Goal: Information Seeking & Learning: Learn about a topic

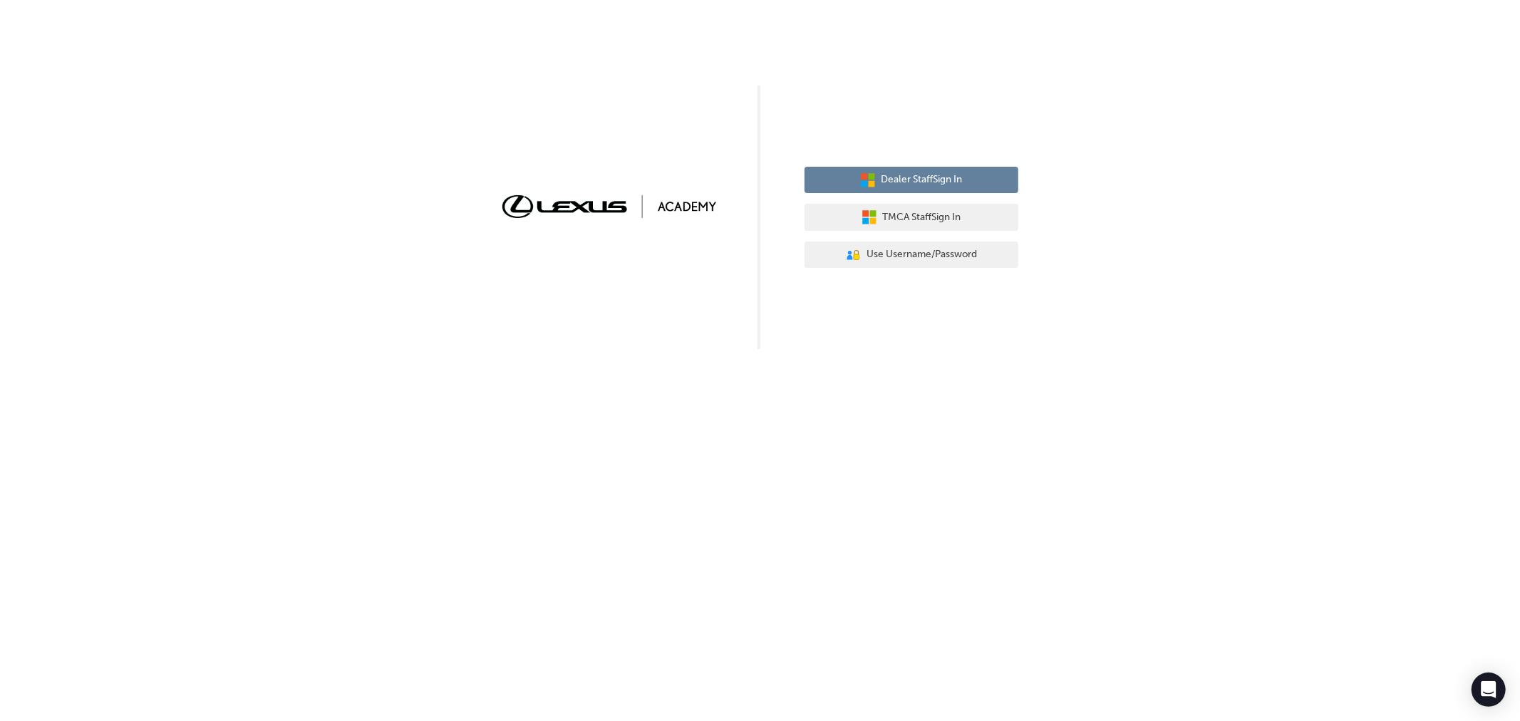
click at [906, 176] on span "Dealer Staff Sign In" at bounding box center [921, 180] width 81 height 16
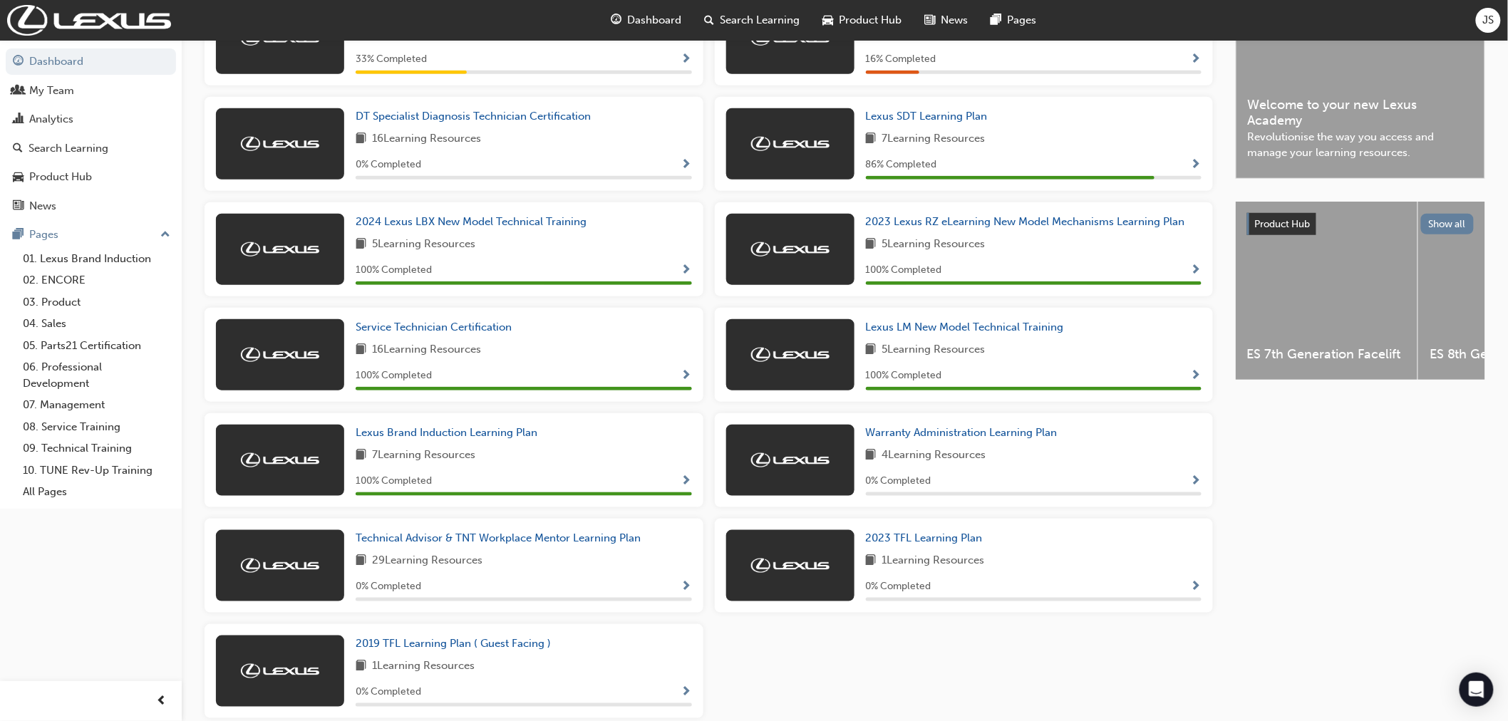
scroll to position [375, 0]
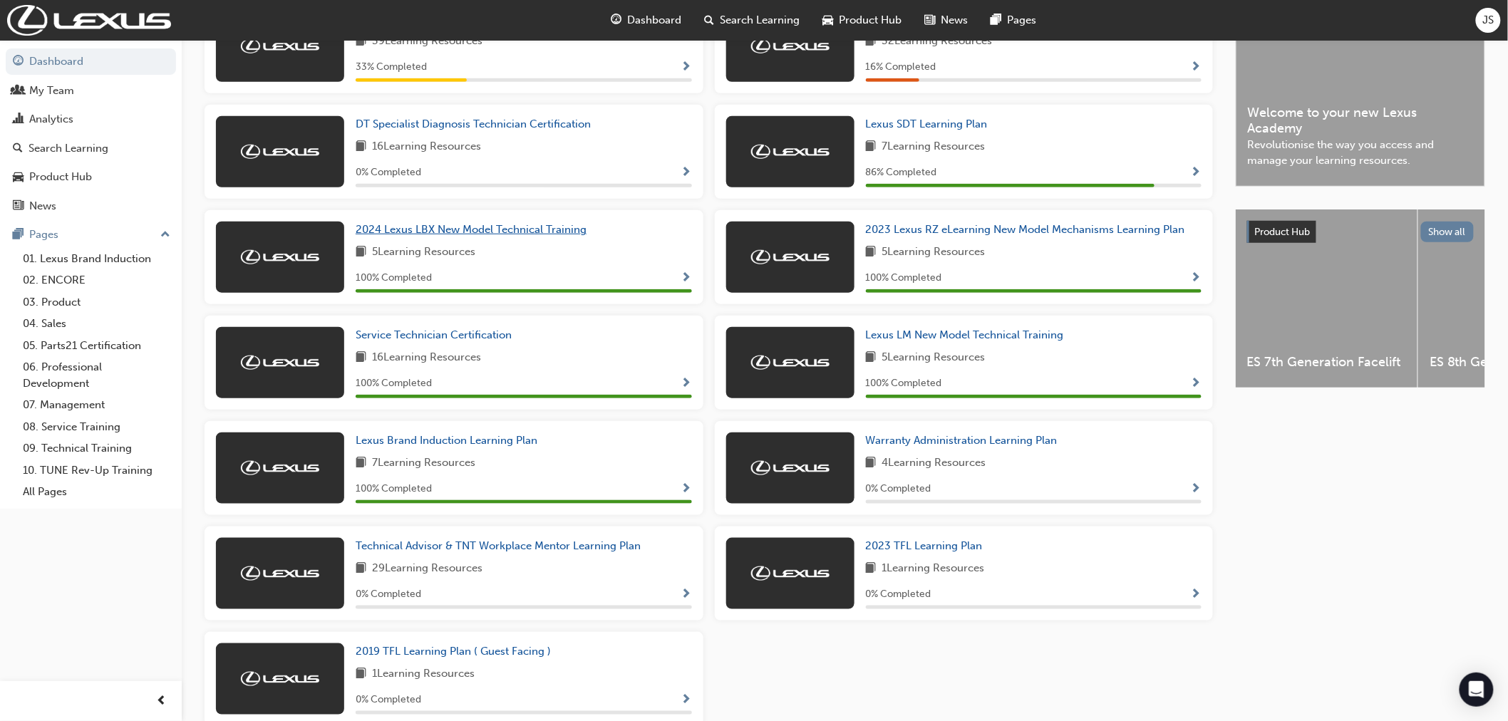
click at [404, 234] on span "2024 Lexus LBX New Model Technical Training" at bounding box center [471, 229] width 231 height 13
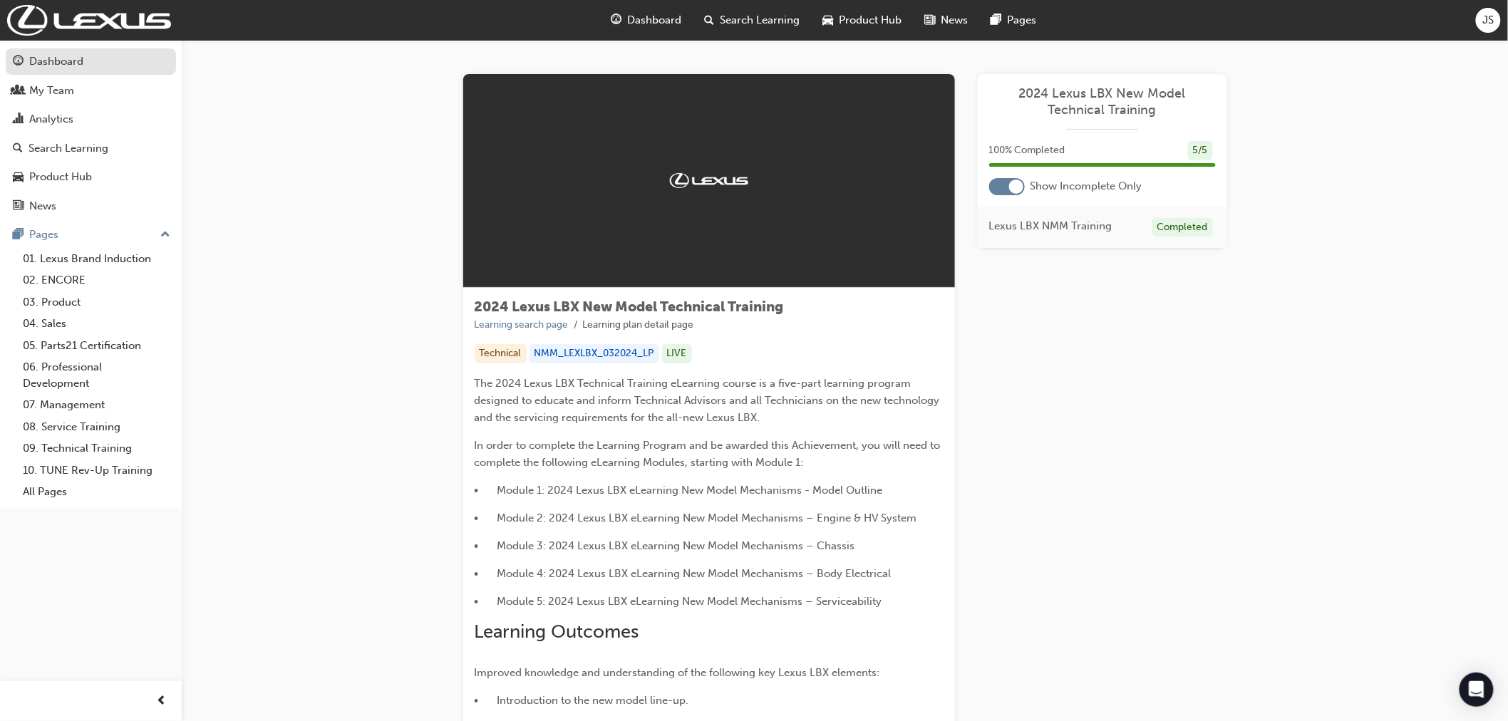
click at [61, 63] on div "Dashboard" at bounding box center [56, 61] width 54 height 16
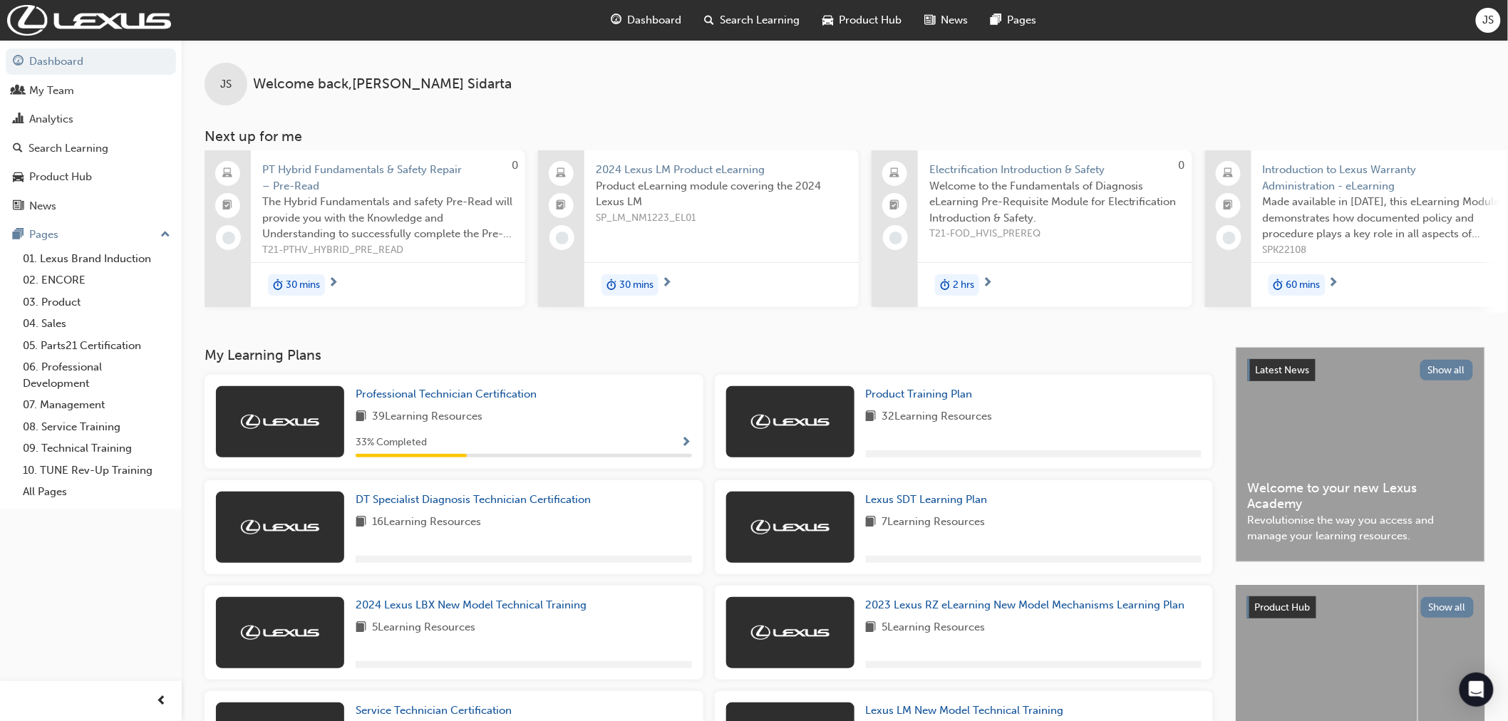
click at [730, 21] on span "Search Learning" at bounding box center [760, 20] width 80 height 16
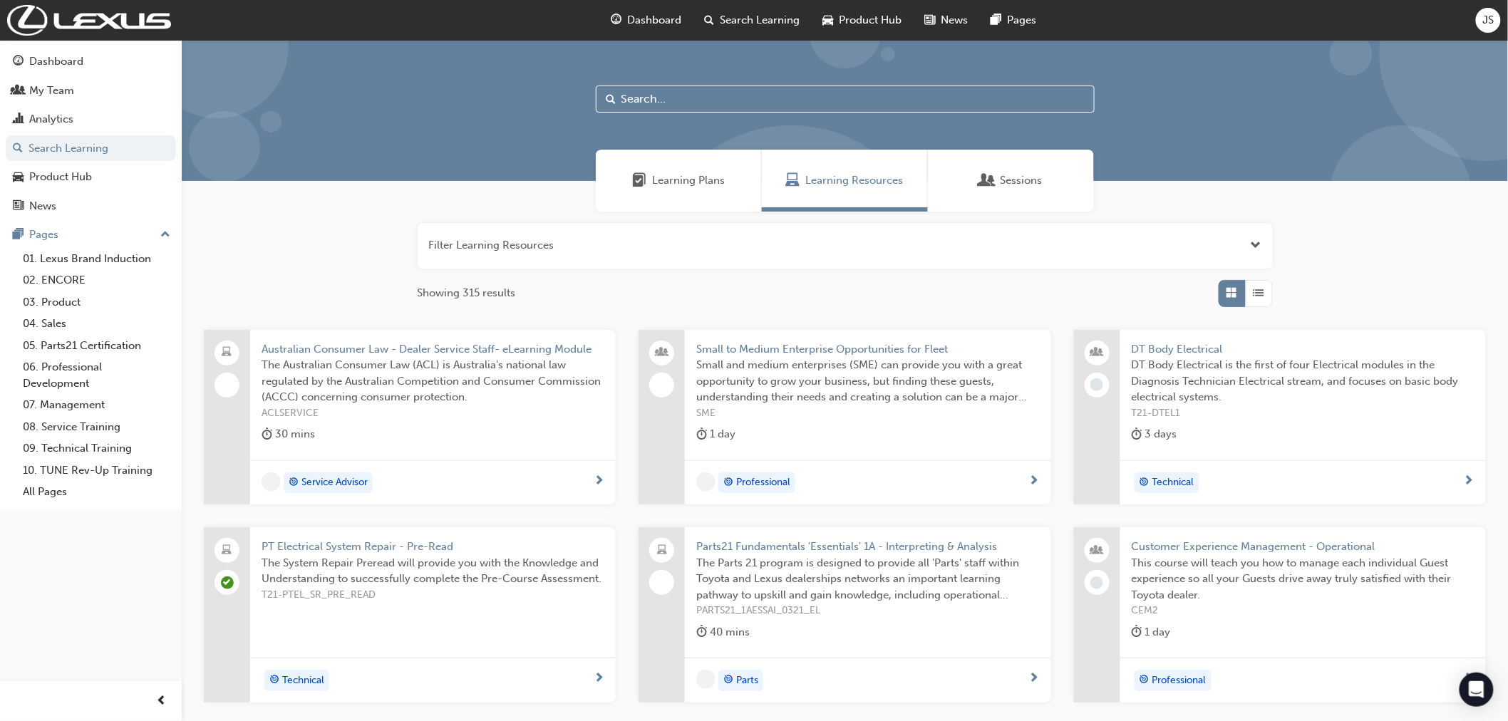
click at [630, 100] on input "text" at bounding box center [845, 98] width 499 height 27
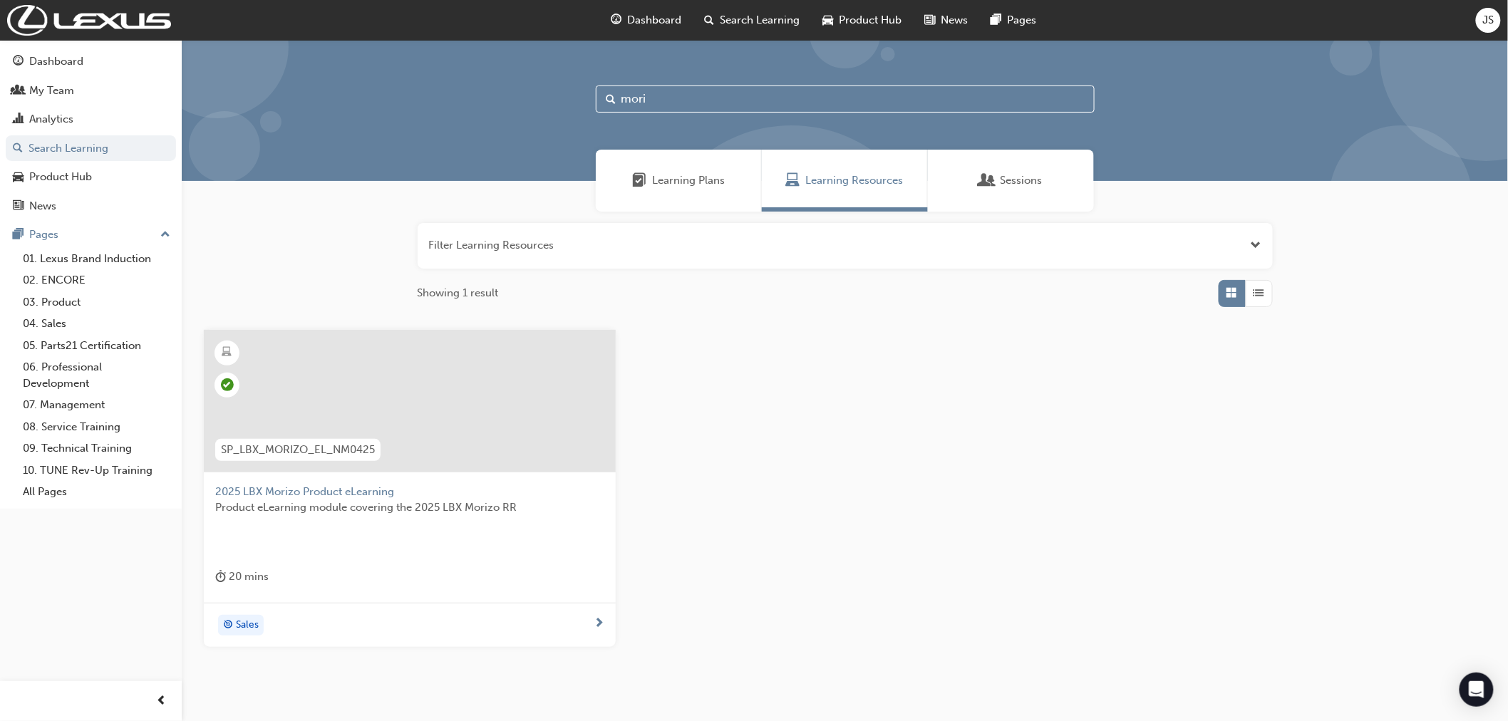
click at [699, 103] on input "mori" at bounding box center [845, 98] width 499 height 27
type input "m"
type input "rx phev"
click at [46, 81] on link "My Team" at bounding box center [91, 91] width 170 height 26
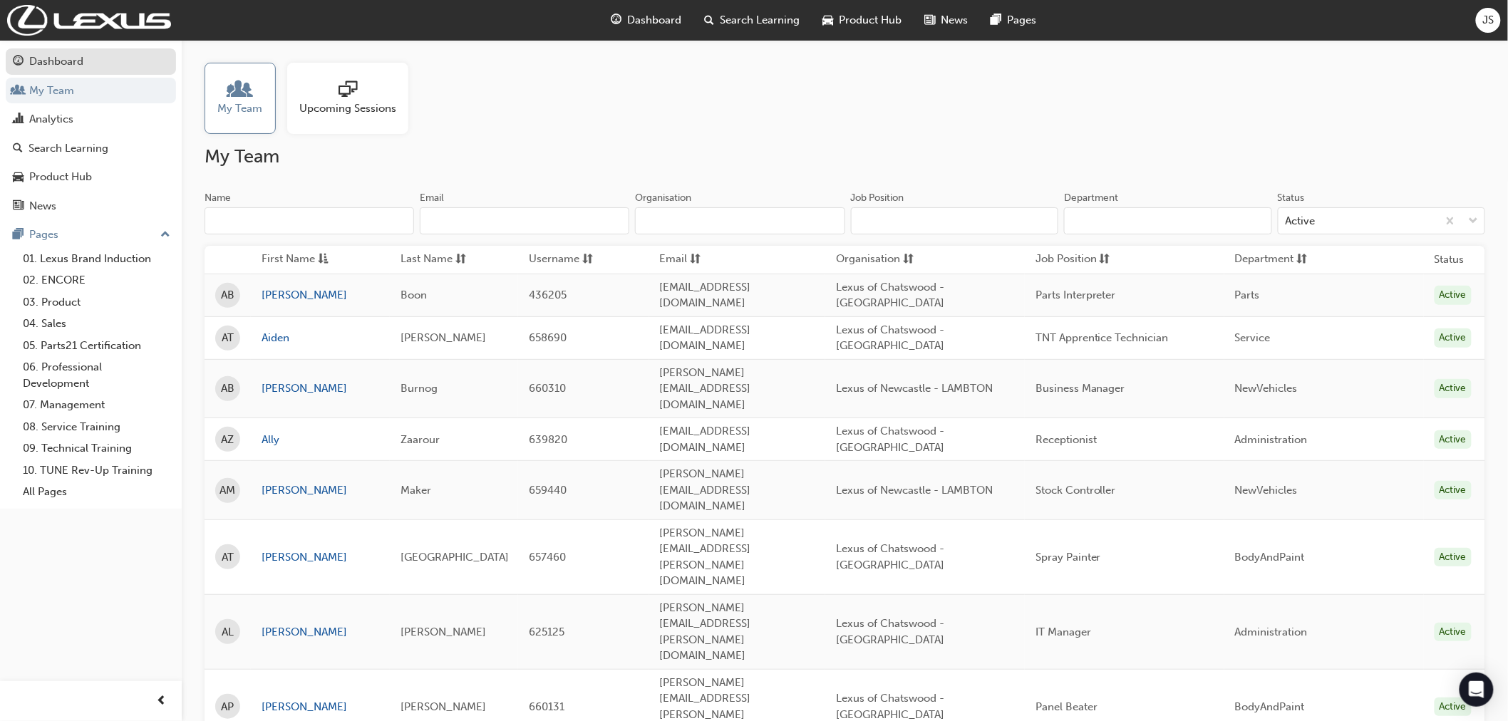
click at [62, 61] on div "Dashboard" at bounding box center [56, 61] width 54 height 16
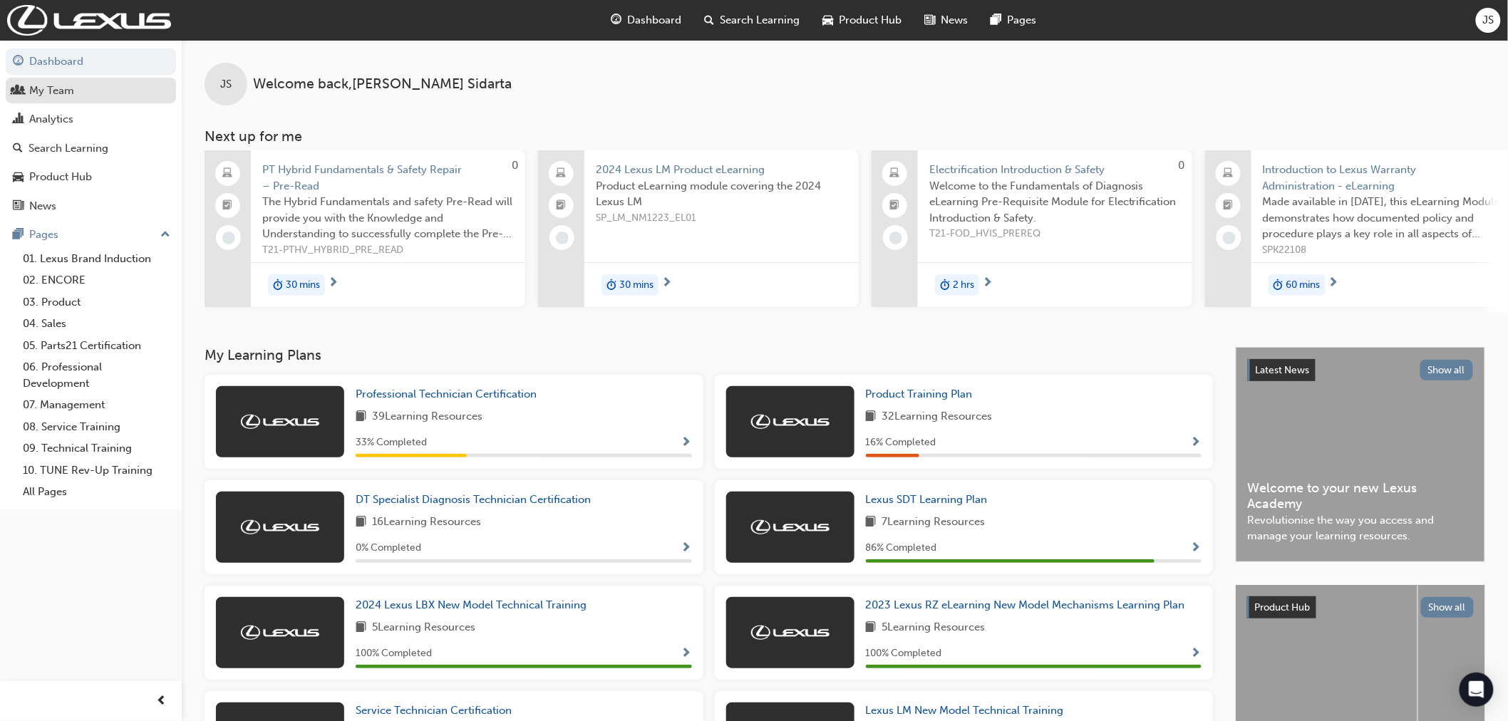
click at [63, 89] on div "My Team" at bounding box center [51, 91] width 45 height 16
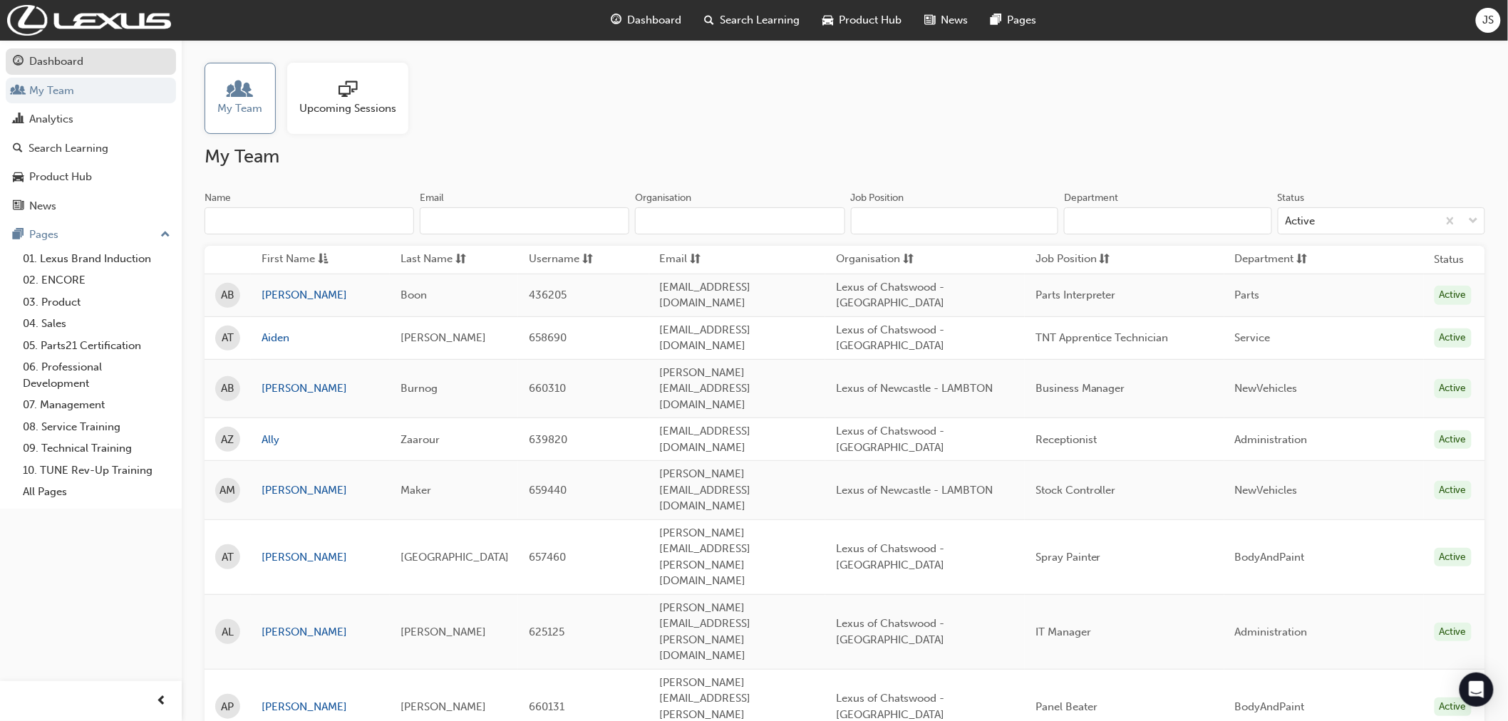
click at [58, 53] on div "Dashboard" at bounding box center [91, 62] width 156 height 18
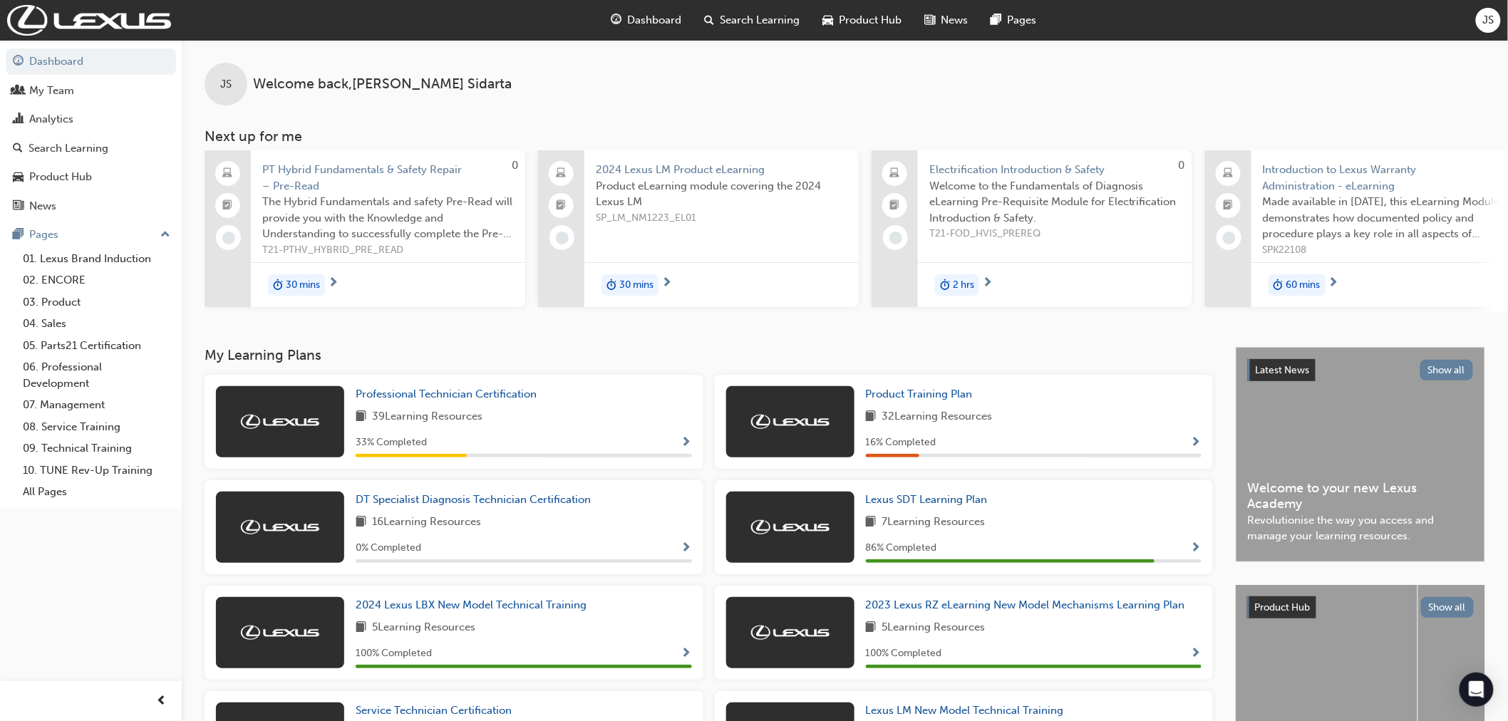
click at [1498, 16] on div "JS" at bounding box center [1487, 20] width 25 height 25
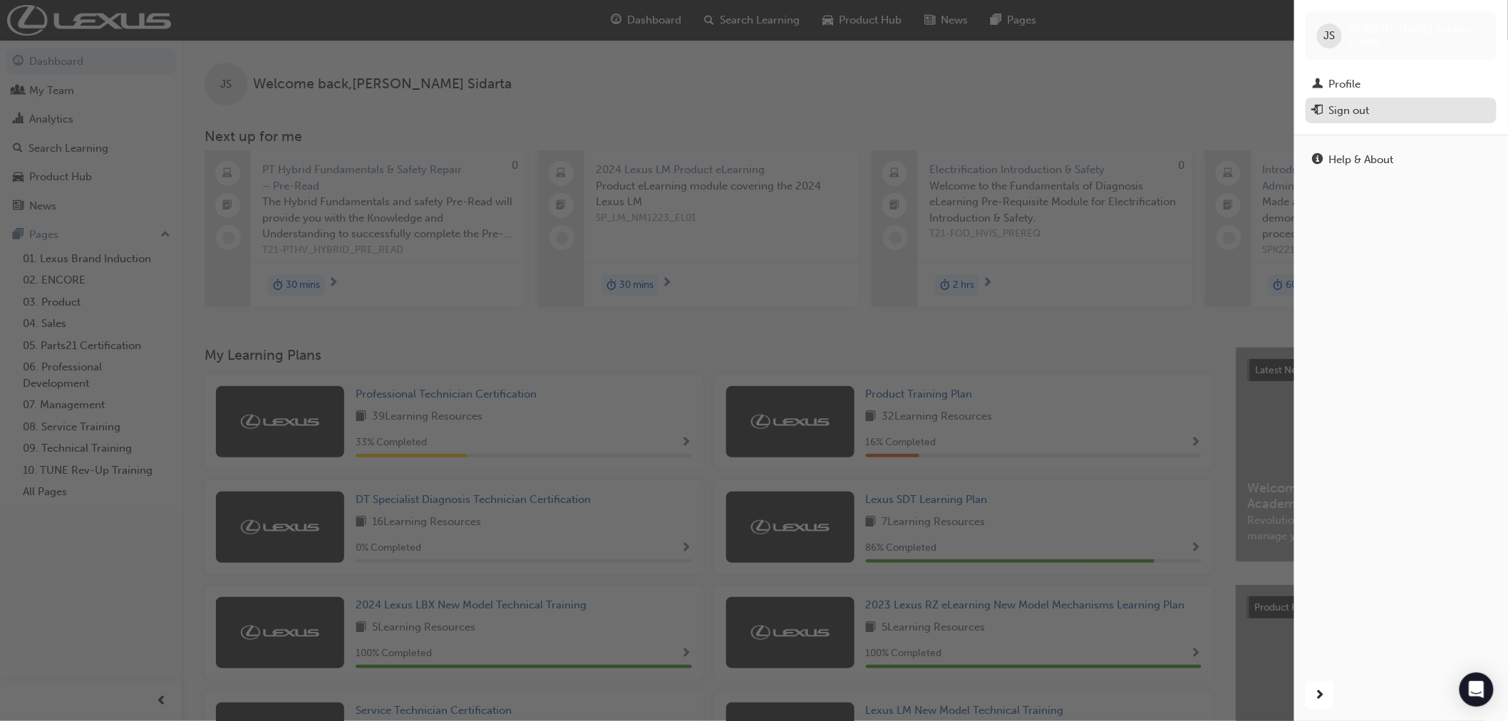
click at [1355, 107] on div "Sign out" at bounding box center [1349, 111] width 41 height 16
